Goal: Information Seeking & Learning: Learn about a topic

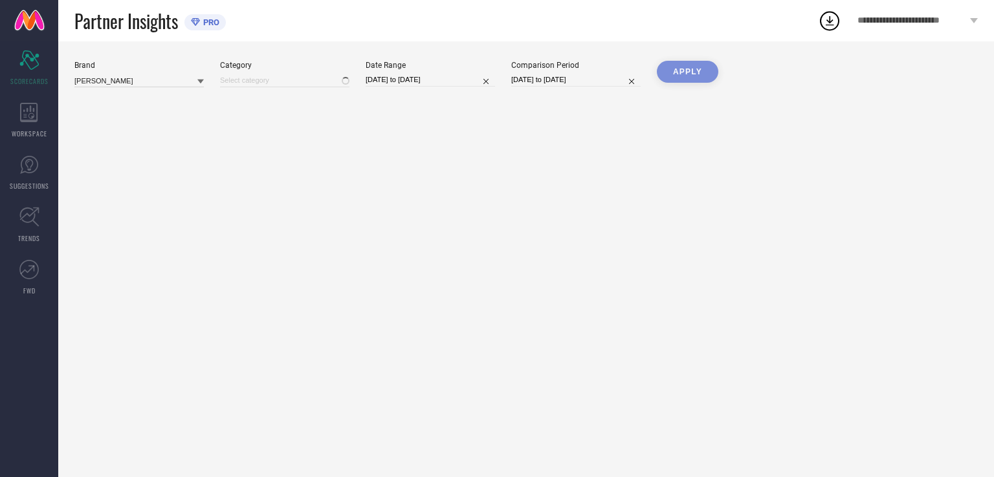
type input "All"
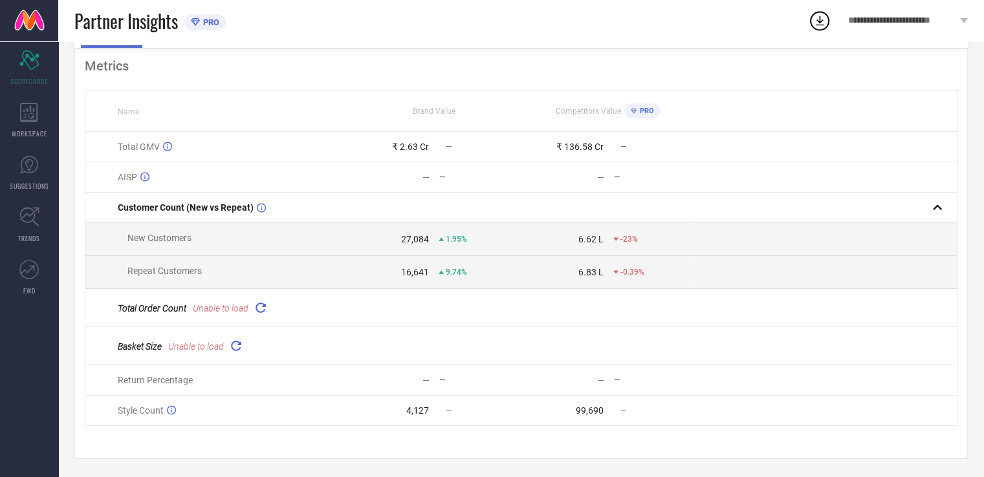
scroll to position [80, 0]
click at [260, 306] on icon at bounding box center [260, 306] width 15 height 15
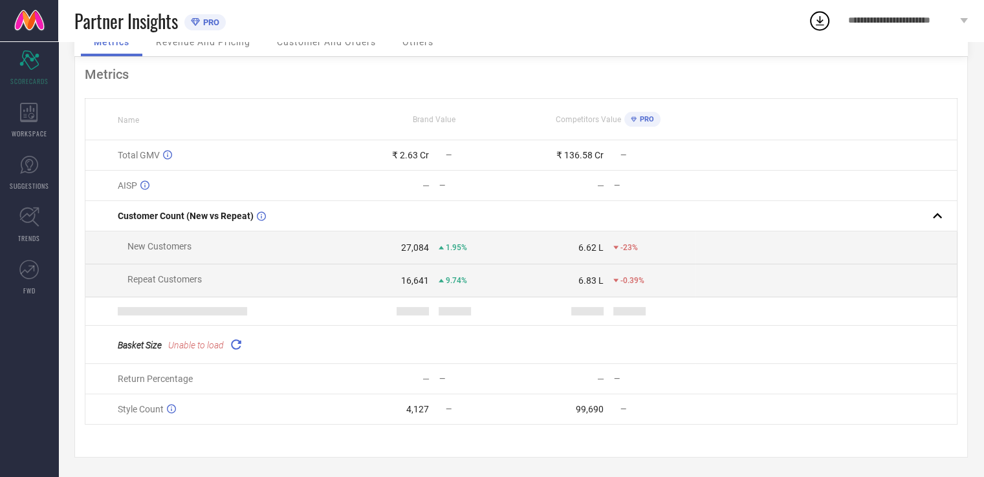
click at [241, 346] on icon at bounding box center [235, 344] width 15 height 15
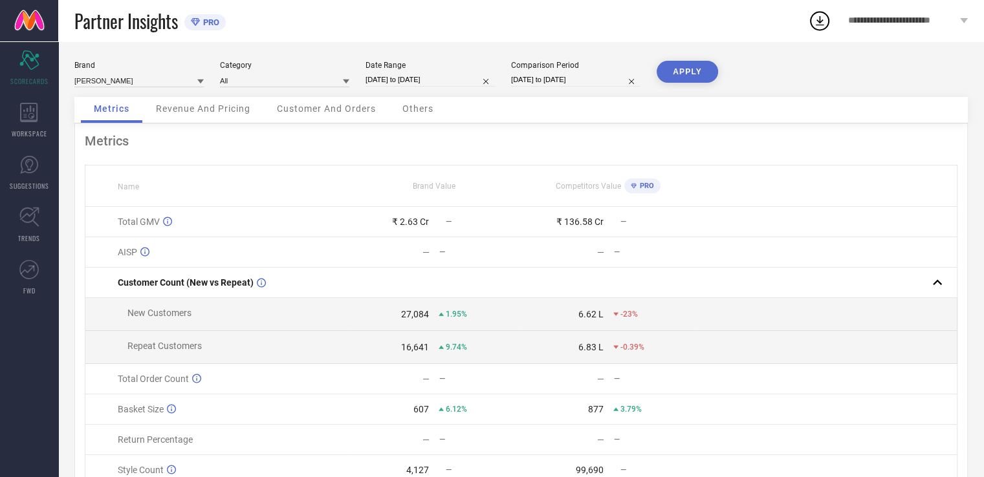
scroll to position [0, 0]
click at [207, 117] on div "Revenue And Pricing" at bounding box center [203, 110] width 120 height 26
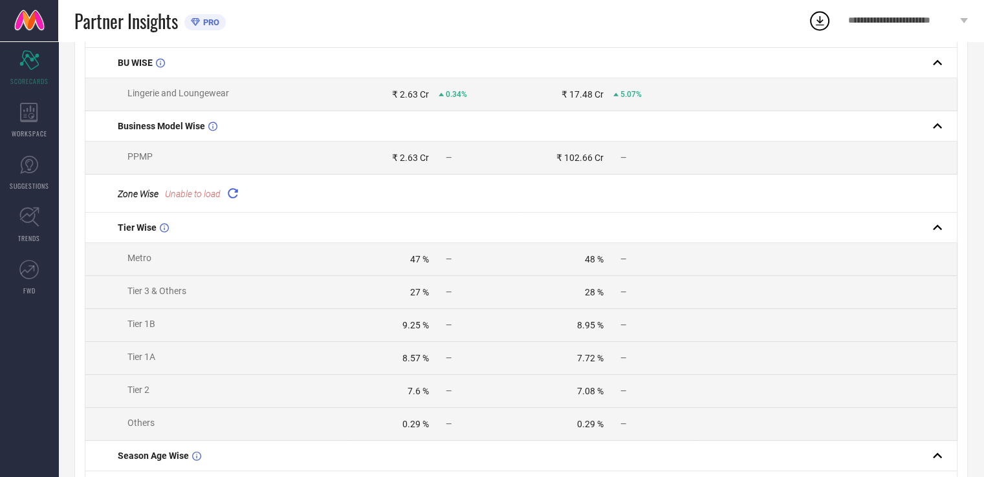
scroll to position [200, 0]
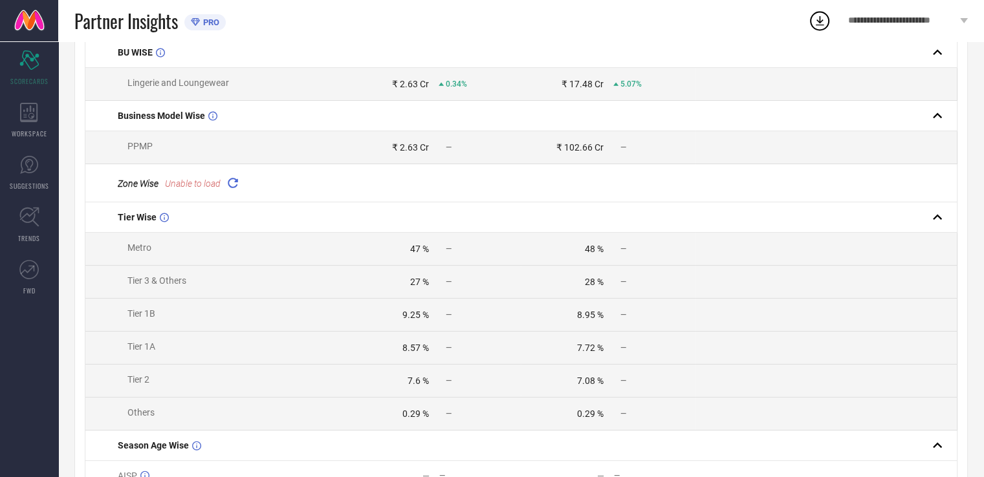
click at [232, 186] on icon at bounding box center [232, 182] width 15 height 15
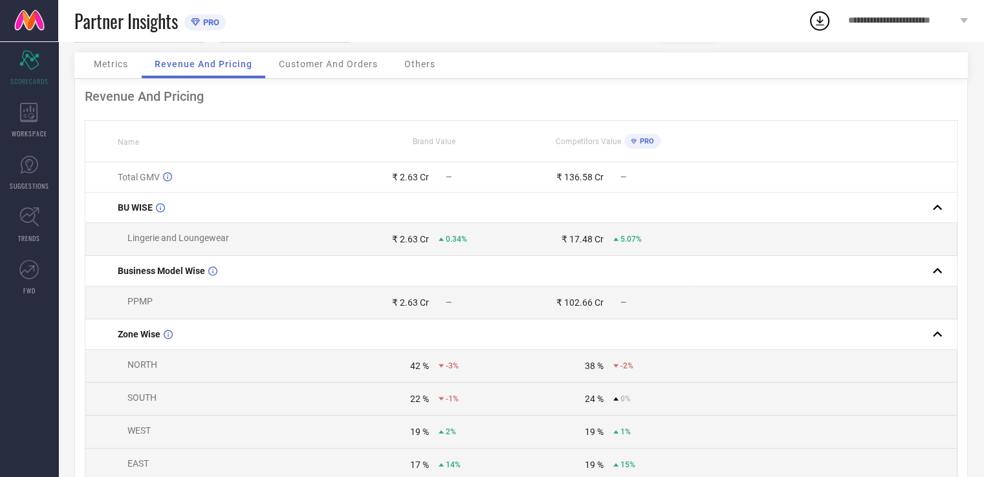
scroll to position [41, 0]
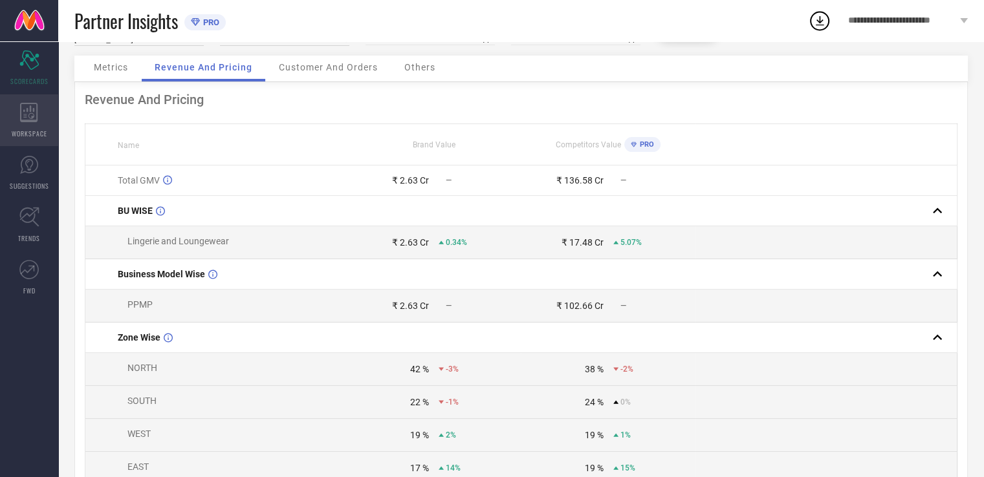
click at [36, 125] on div "WORKSPACE" at bounding box center [29, 120] width 58 height 52
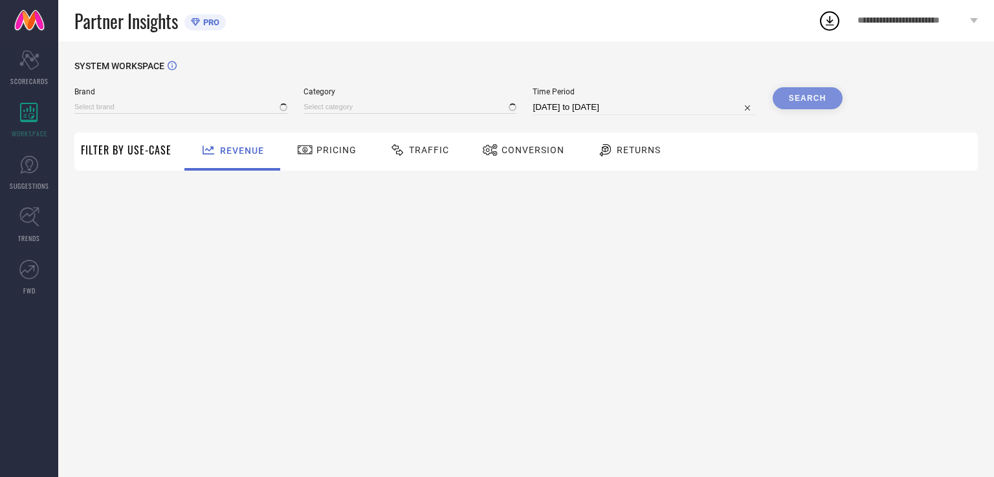
type input "[PERSON_NAME]"
type input "All"
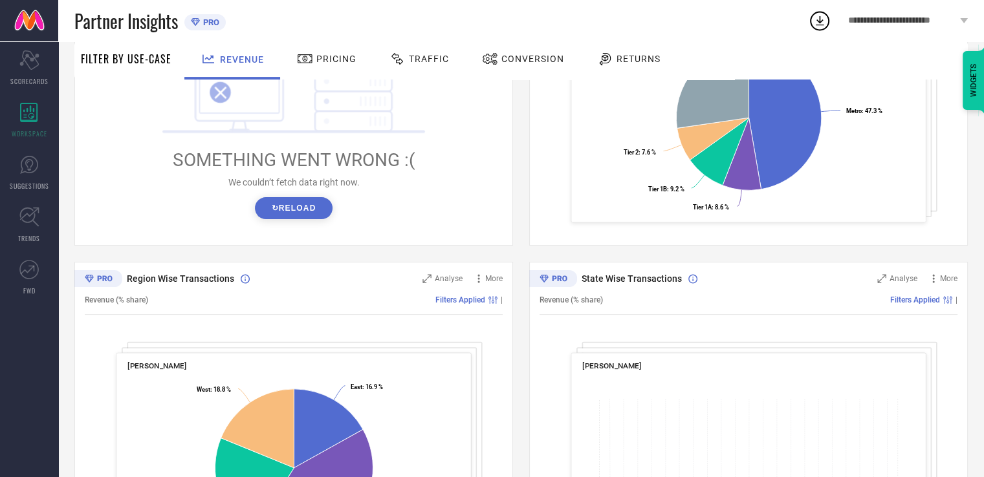
scroll to position [301, 0]
click at [323, 212] on button "↻ Reload" at bounding box center [293, 207] width 77 height 22
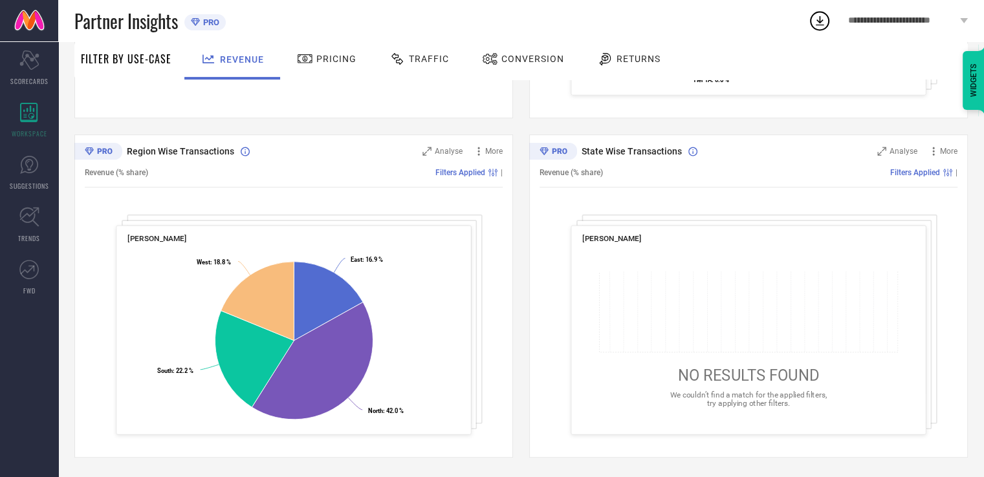
scroll to position [0, 0]
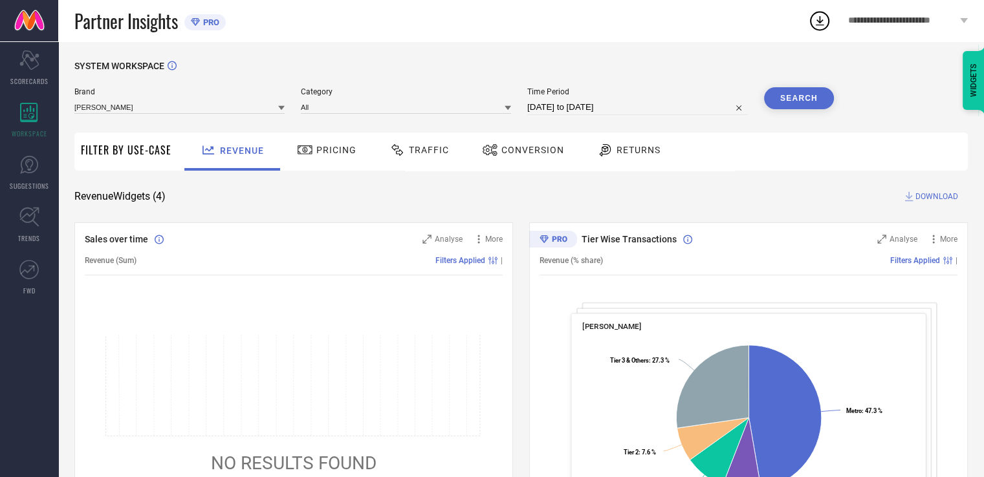
click at [349, 148] on span "Pricing" at bounding box center [336, 150] width 40 height 10
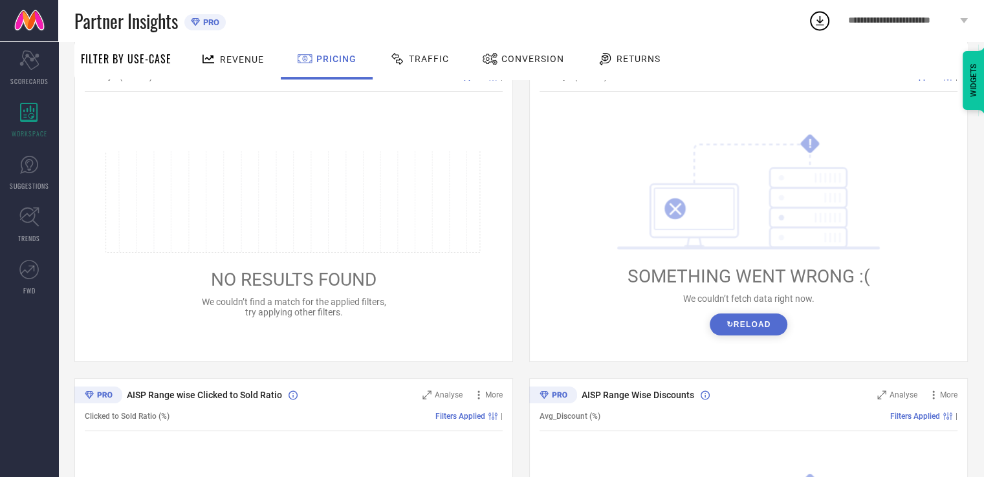
scroll to position [220, 0]
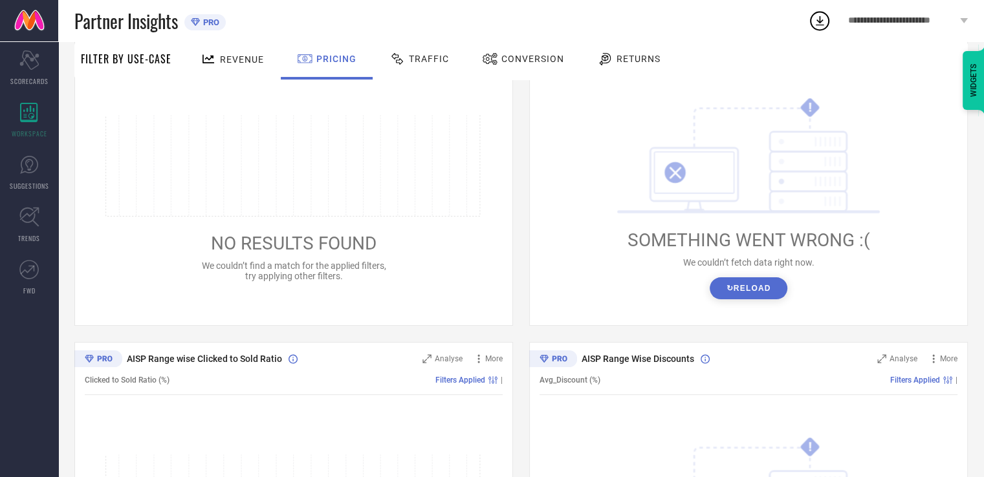
click at [768, 284] on button "↻ Reload" at bounding box center [748, 288] width 77 height 22
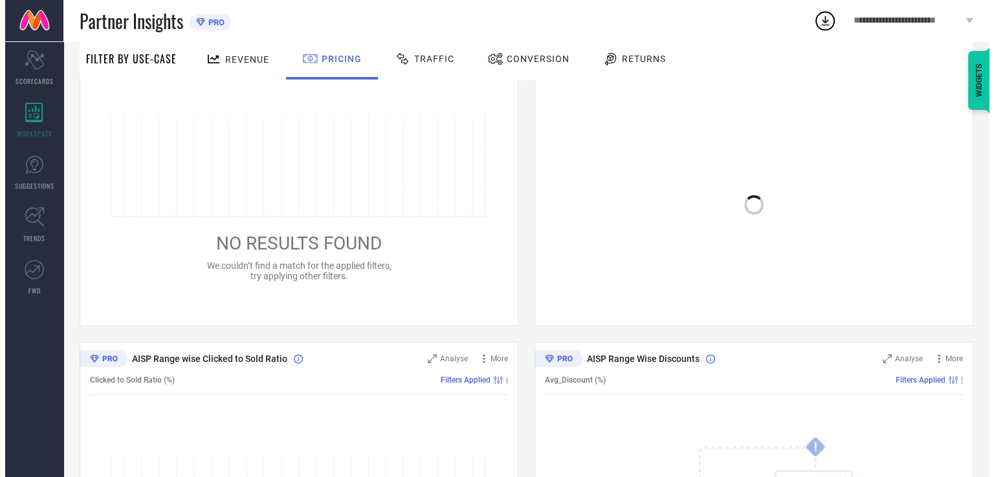
scroll to position [0, 0]
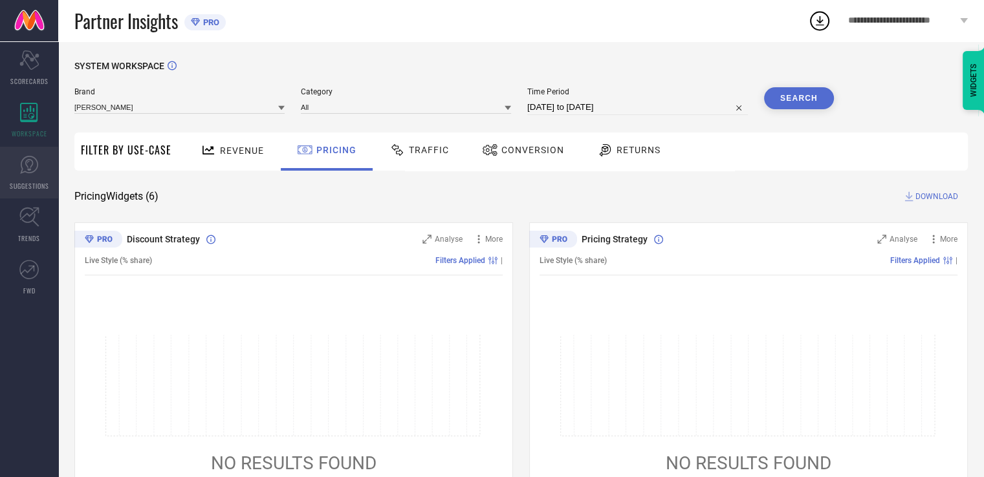
click at [28, 159] on icon at bounding box center [29, 165] width 8 height 12
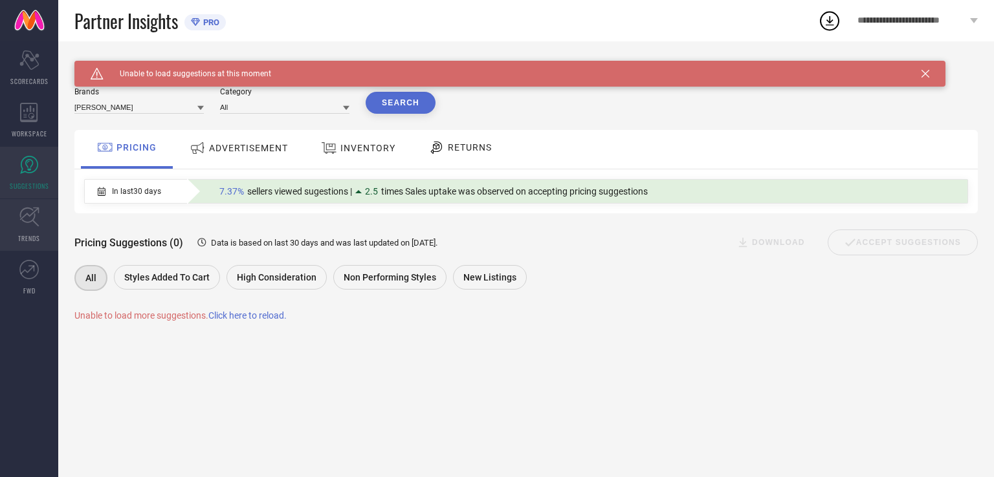
click at [28, 206] on link "TRENDS" at bounding box center [29, 225] width 58 height 52
